Goal: Share content: Share content

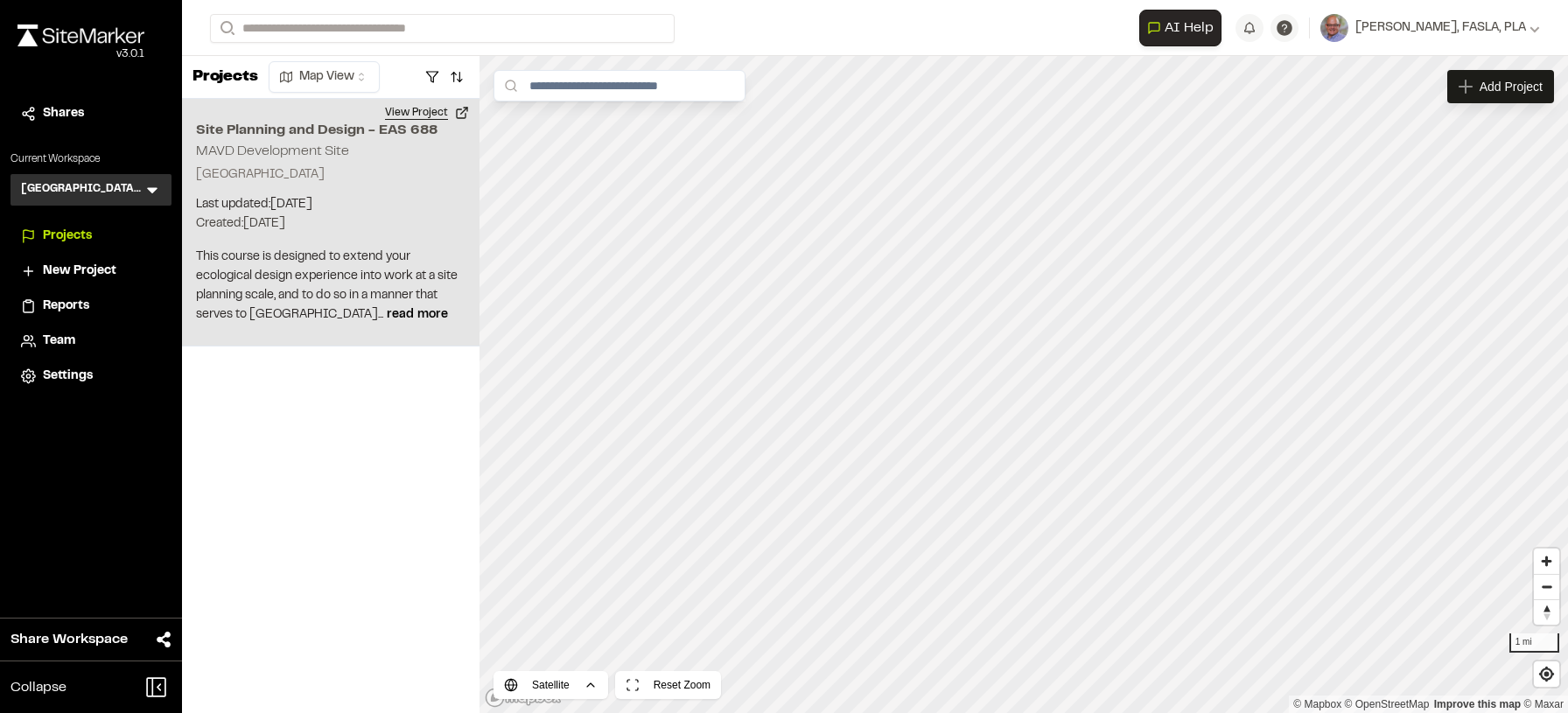
click at [463, 114] on button "View Project" at bounding box center [426, 113] width 105 height 28
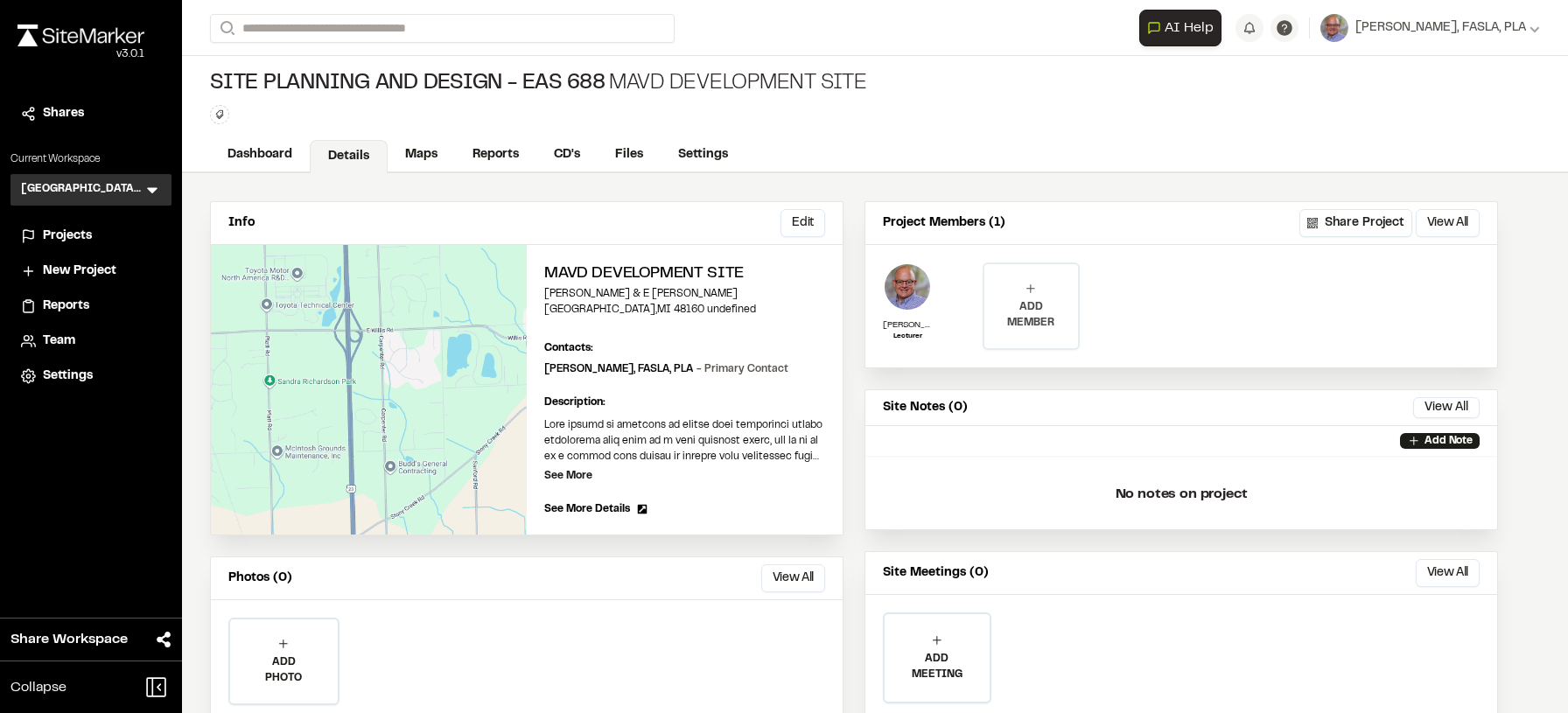
click at [1033, 294] on icon at bounding box center [1030, 289] width 14 height 14
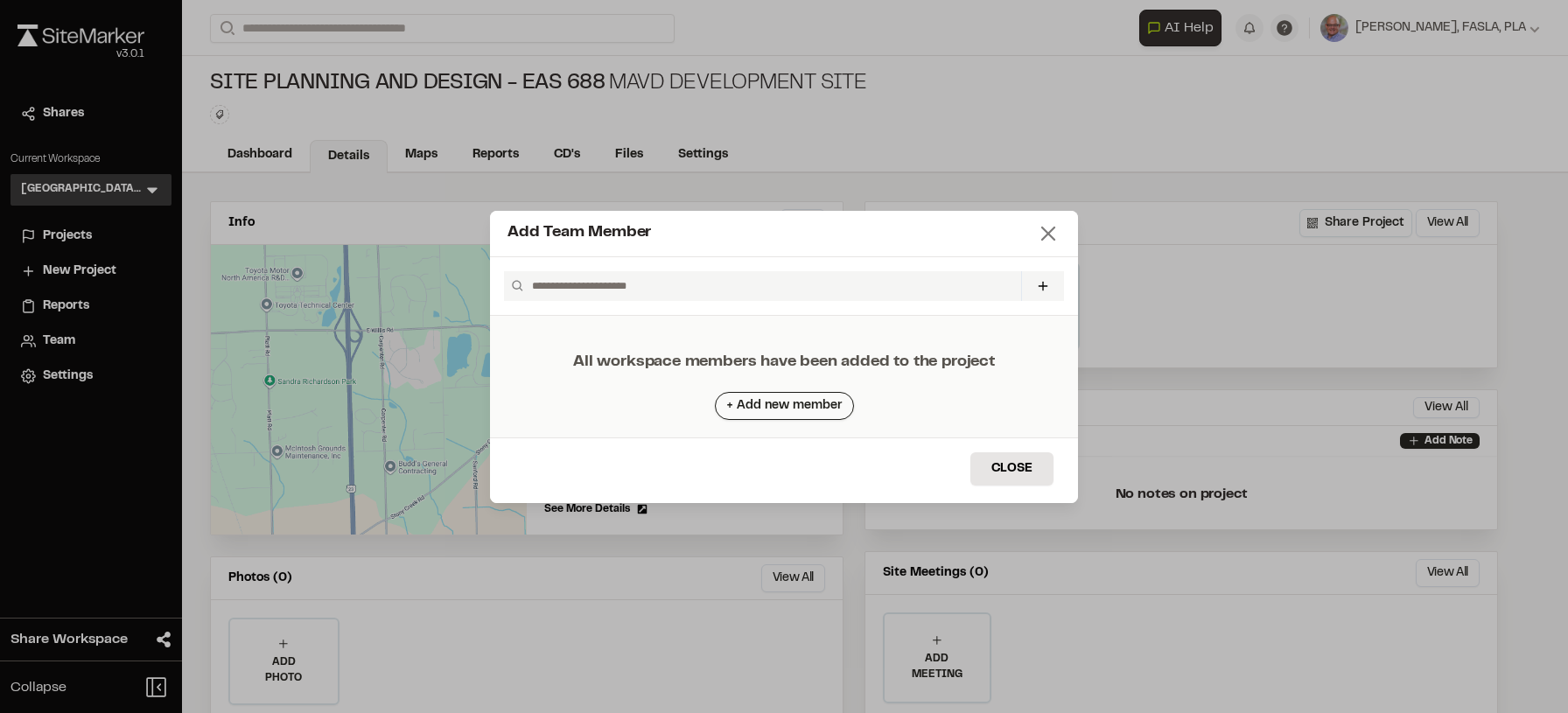
click at [1050, 237] on icon at bounding box center [1048, 233] width 24 height 24
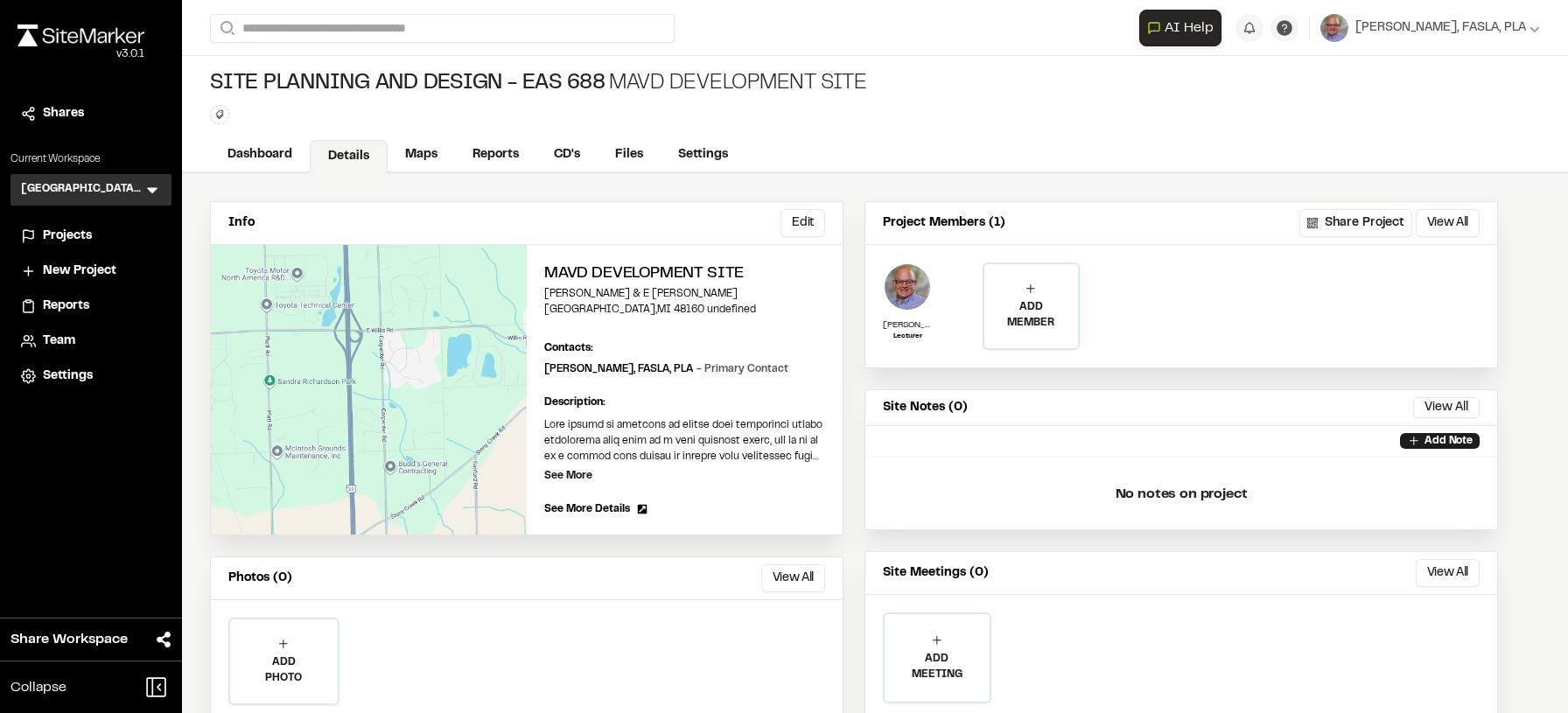
scroll to position [58, 0]
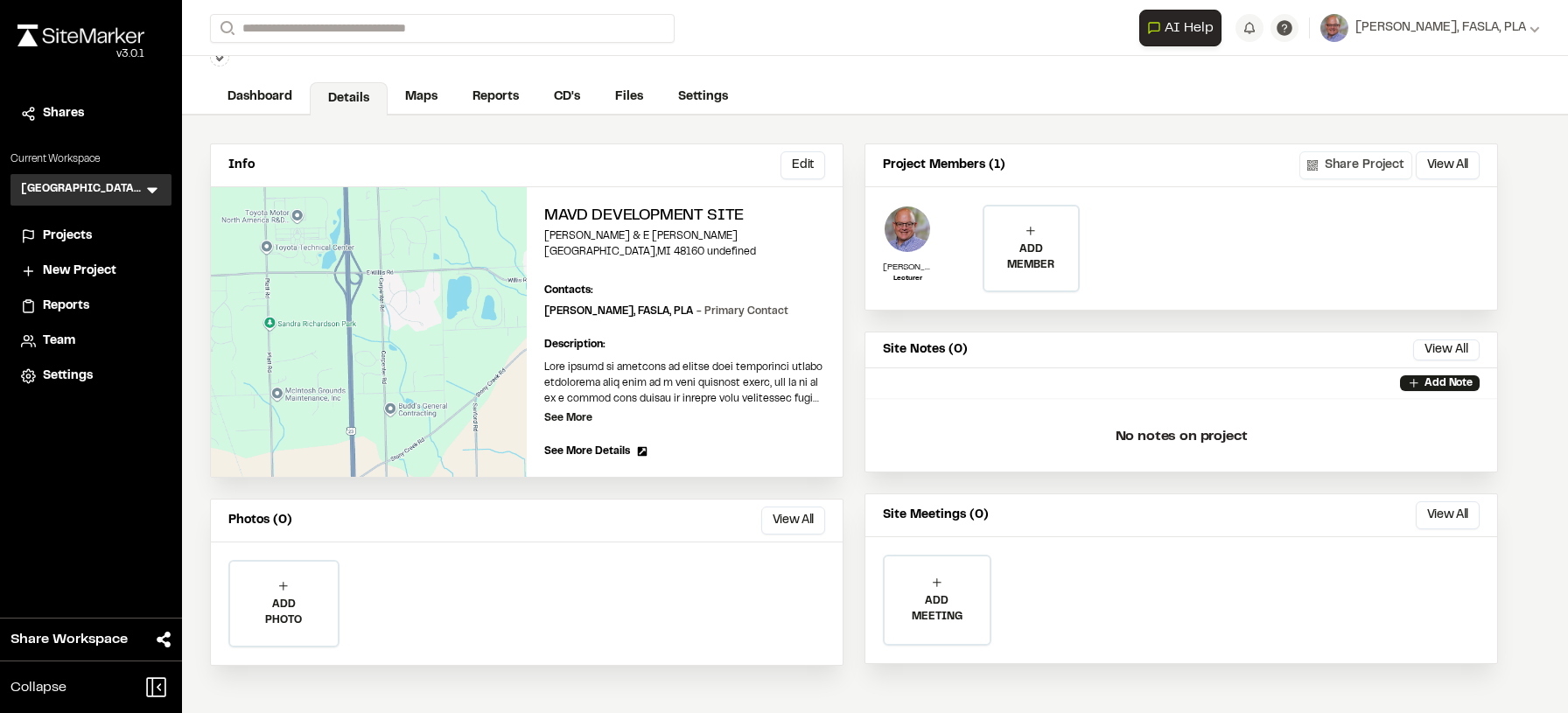
click at [1333, 169] on button "Share Project" at bounding box center [1354, 165] width 113 height 28
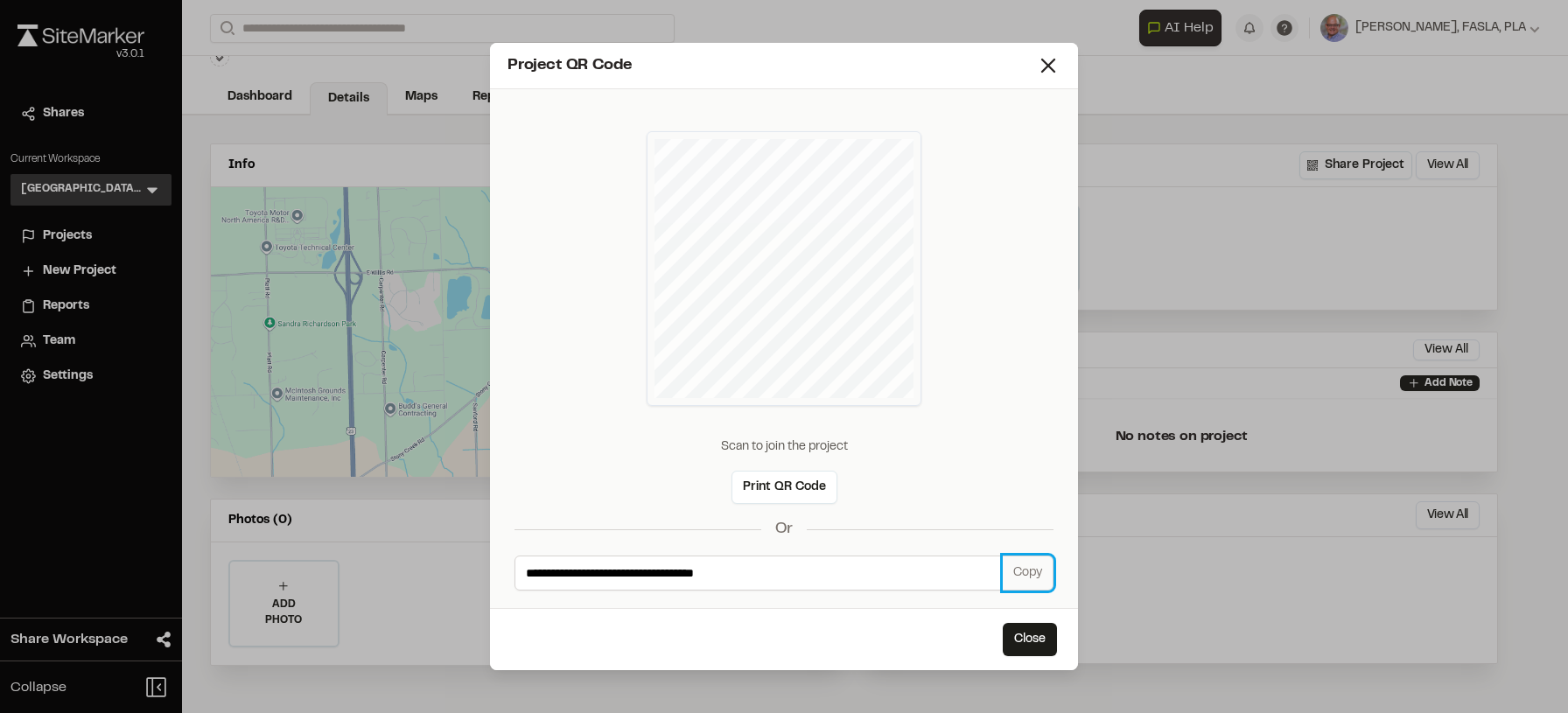
click at [1028, 574] on button "Copy" at bounding box center [1027, 573] width 51 height 35
click at [1048, 60] on icon at bounding box center [1048, 64] width 24 height 24
